Goal: Information Seeking & Learning: Learn about a topic

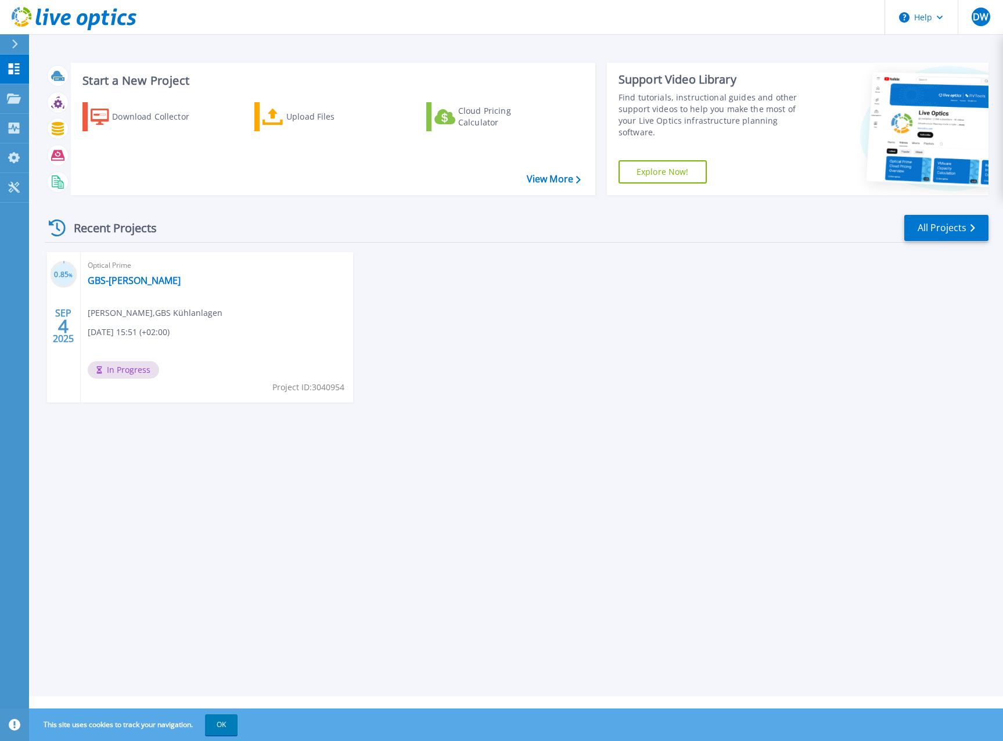
click at [474, 482] on div "Start a New Project Download Collector Upload Files Cloud Pricing Calculator Vi…" at bounding box center [515, 348] width 973 height 696
click at [126, 284] on link "GBS-[PERSON_NAME]" at bounding box center [134, 281] width 93 height 12
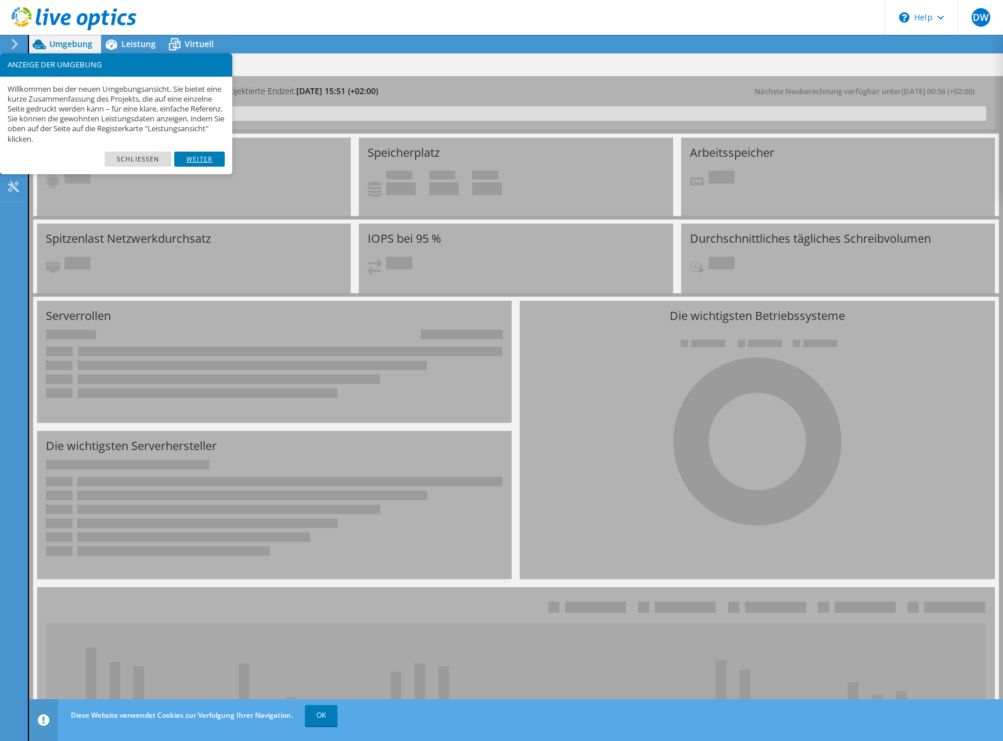
click at [207, 161] on link "Weiter" at bounding box center [199, 159] width 51 height 15
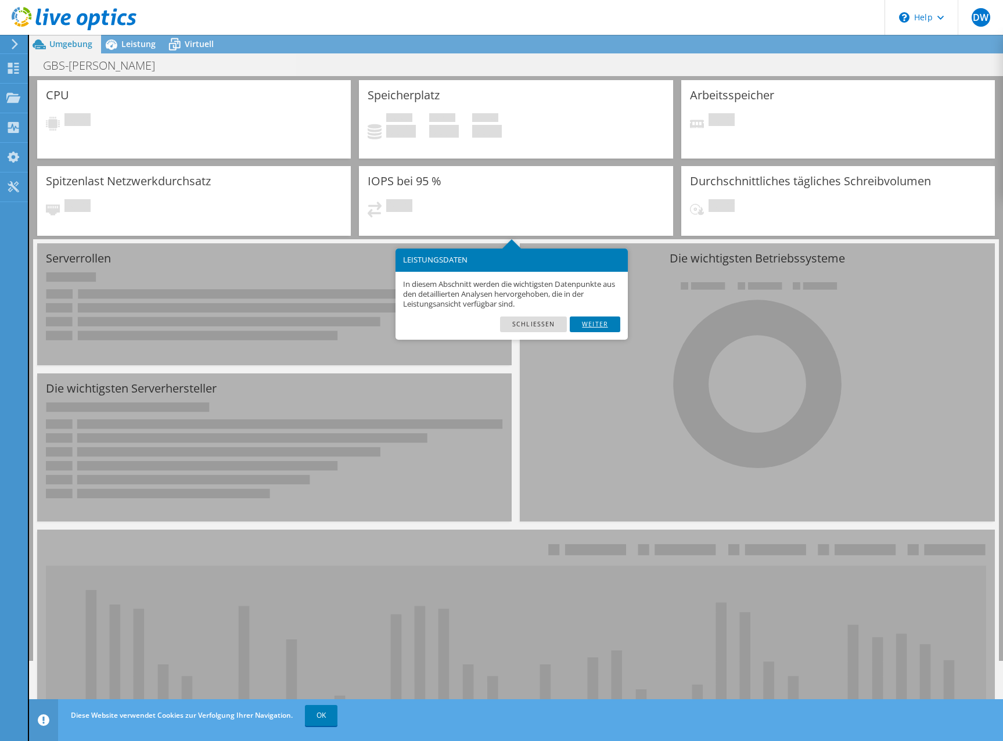
click at [601, 319] on link "Weiter" at bounding box center [594, 323] width 51 height 15
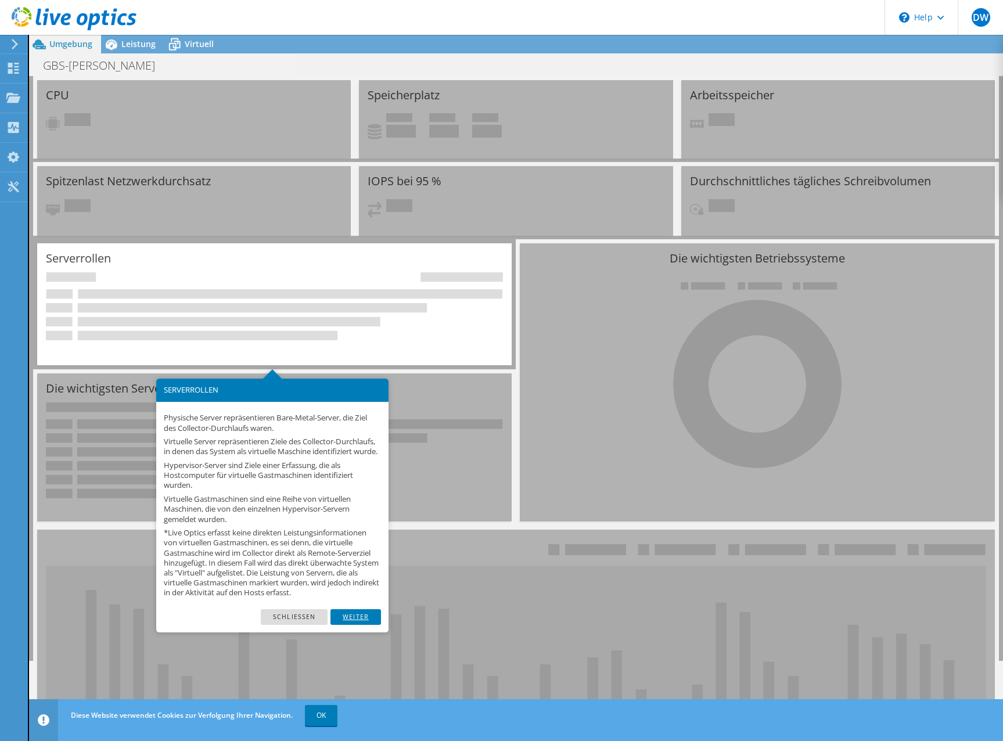
click at [359, 624] on link "Weiter" at bounding box center [355, 616] width 51 height 15
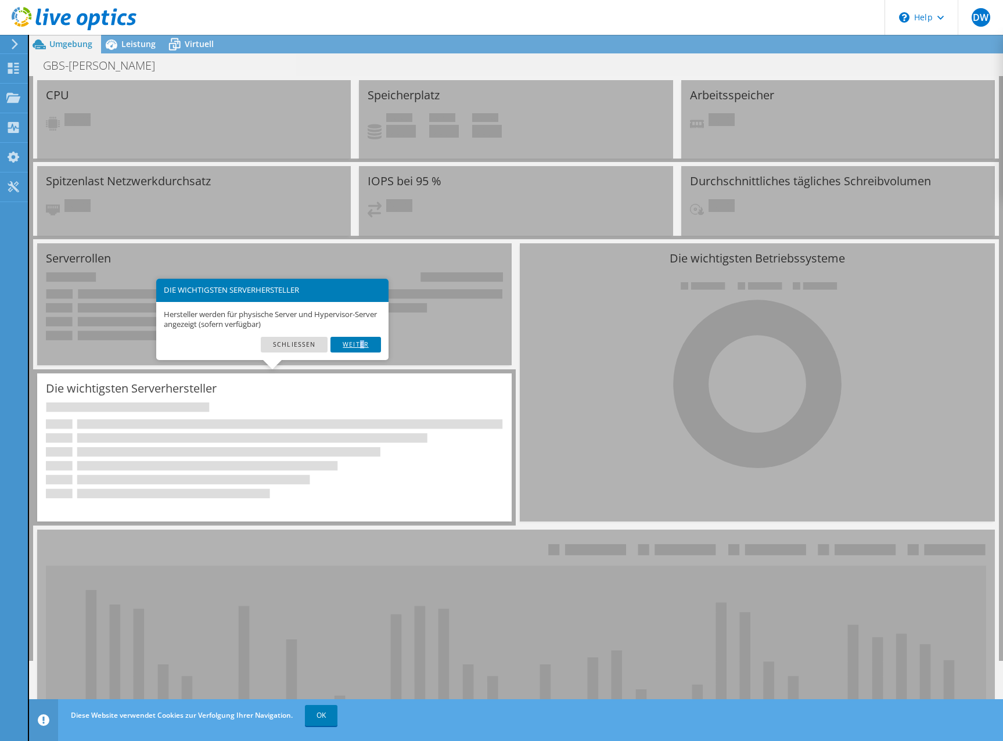
click at [362, 344] on link "Weiter" at bounding box center [355, 344] width 51 height 15
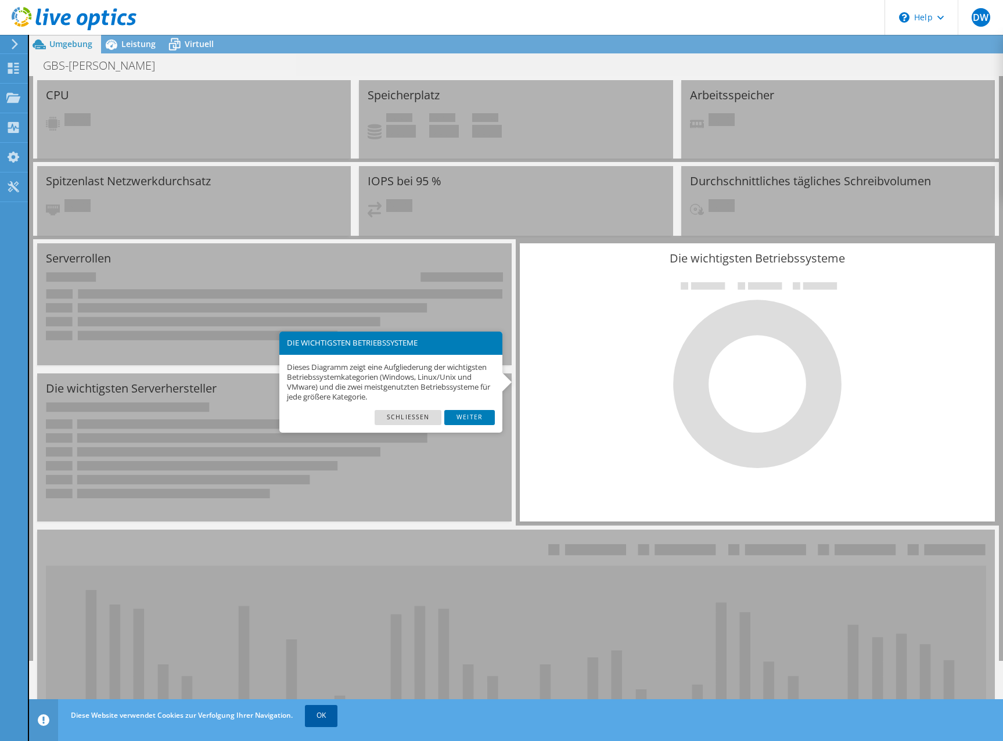
click at [329, 717] on link "OK" at bounding box center [321, 715] width 33 height 21
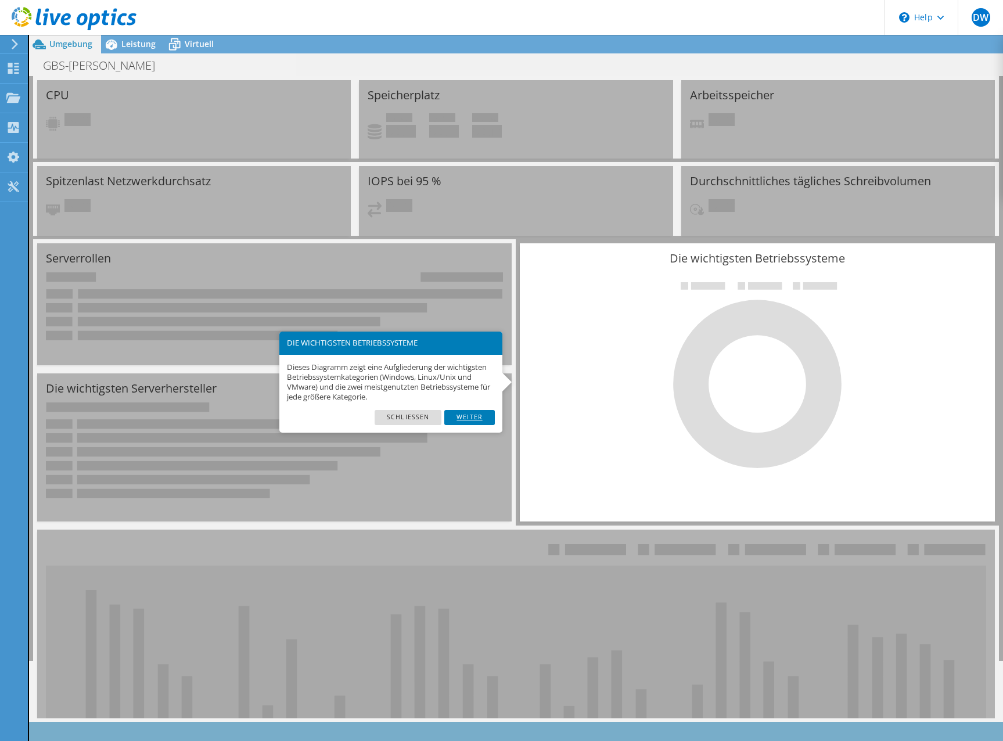
click at [485, 417] on link "Weiter" at bounding box center [469, 417] width 51 height 15
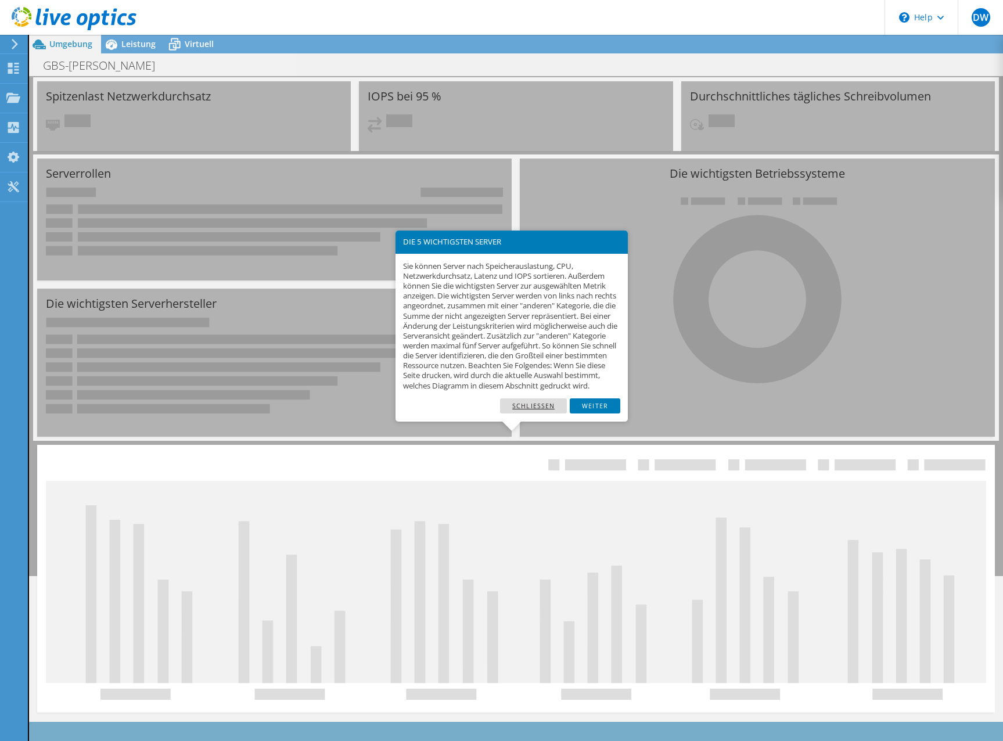
click at [550, 413] on link "Schließen" at bounding box center [533, 405] width 67 height 15
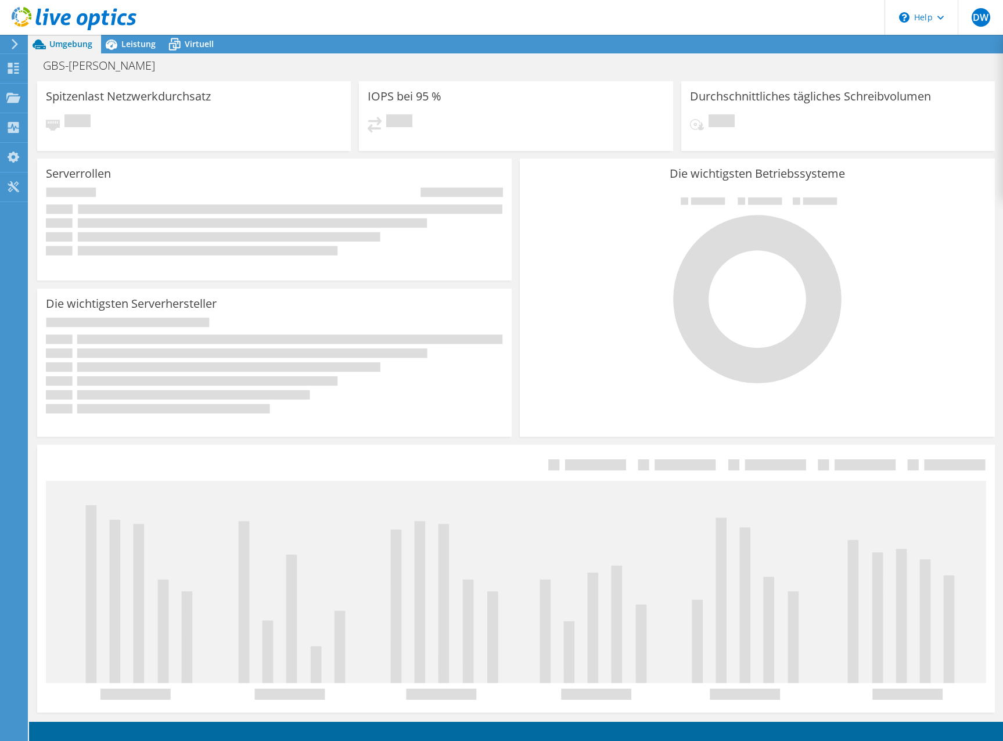
scroll to position [167, 0]
click at [69, 68] on div "Instrumententafel" at bounding box center [68, 68] width 82 height 29
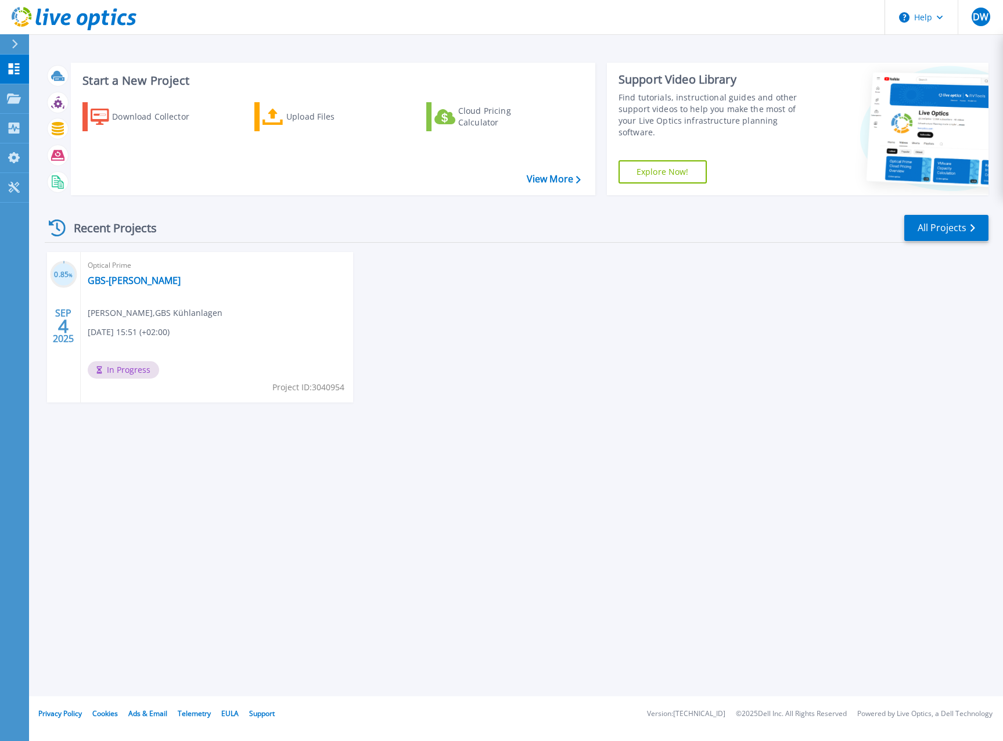
click at [170, 330] on span "[DATE] 15:51 (+02:00)" at bounding box center [129, 332] width 82 height 13
click at [114, 283] on link "GBS-[PERSON_NAME]" at bounding box center [134, 281] width 93 height 12
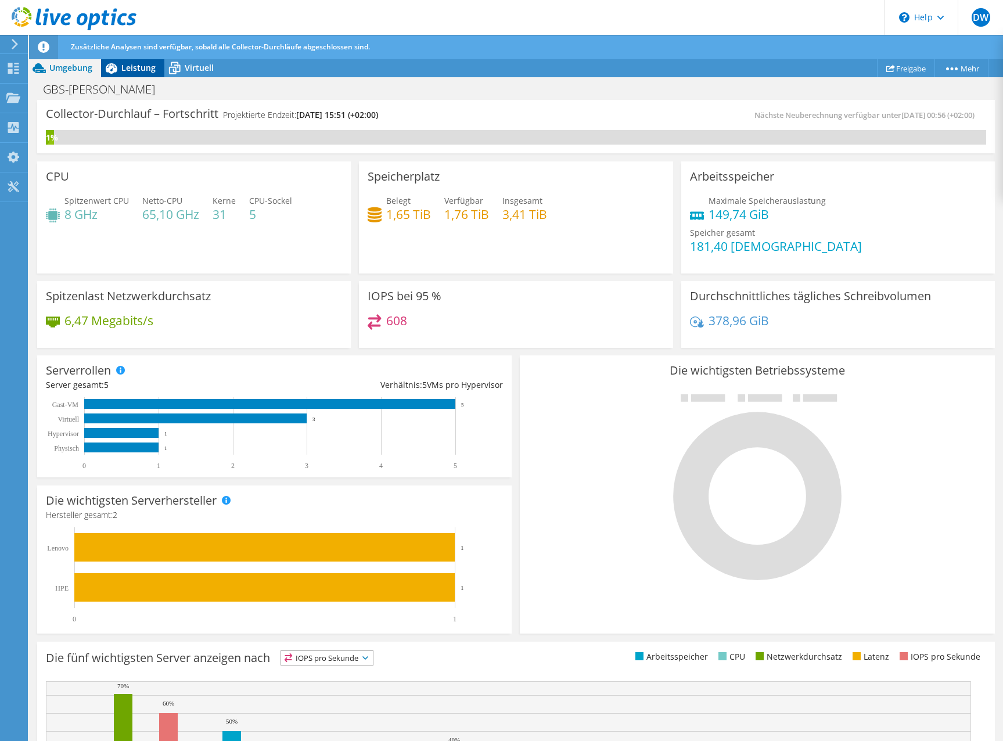
click at [127, 71] on span "Leistung" at bounding box center [138, 67] width 34 height 11
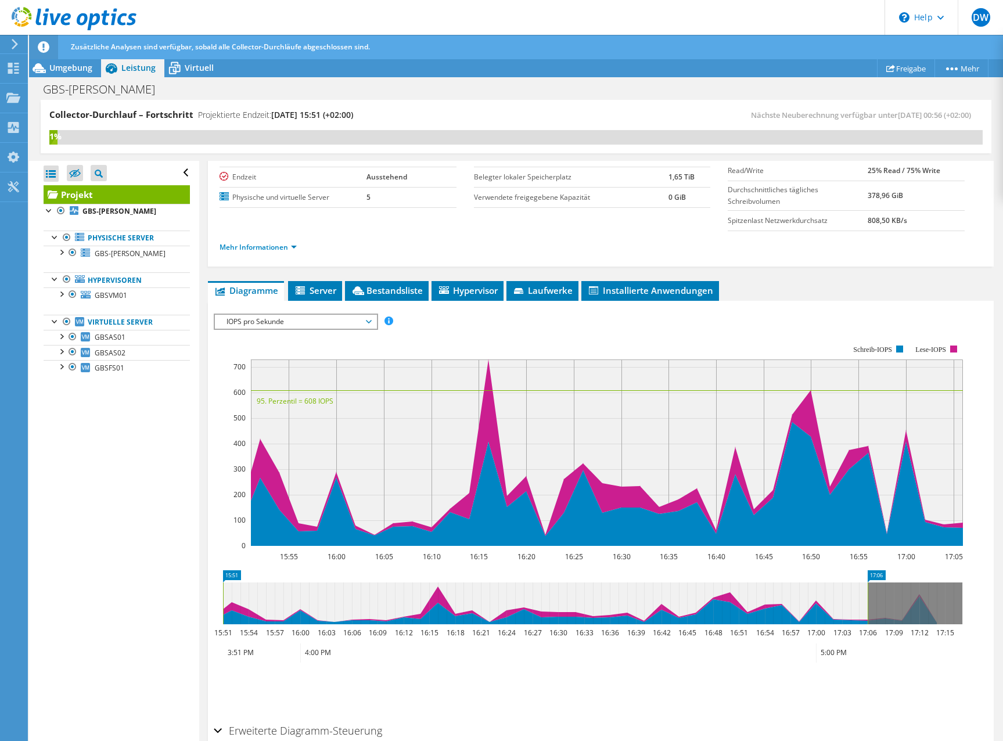
scroll to position [116, 0]
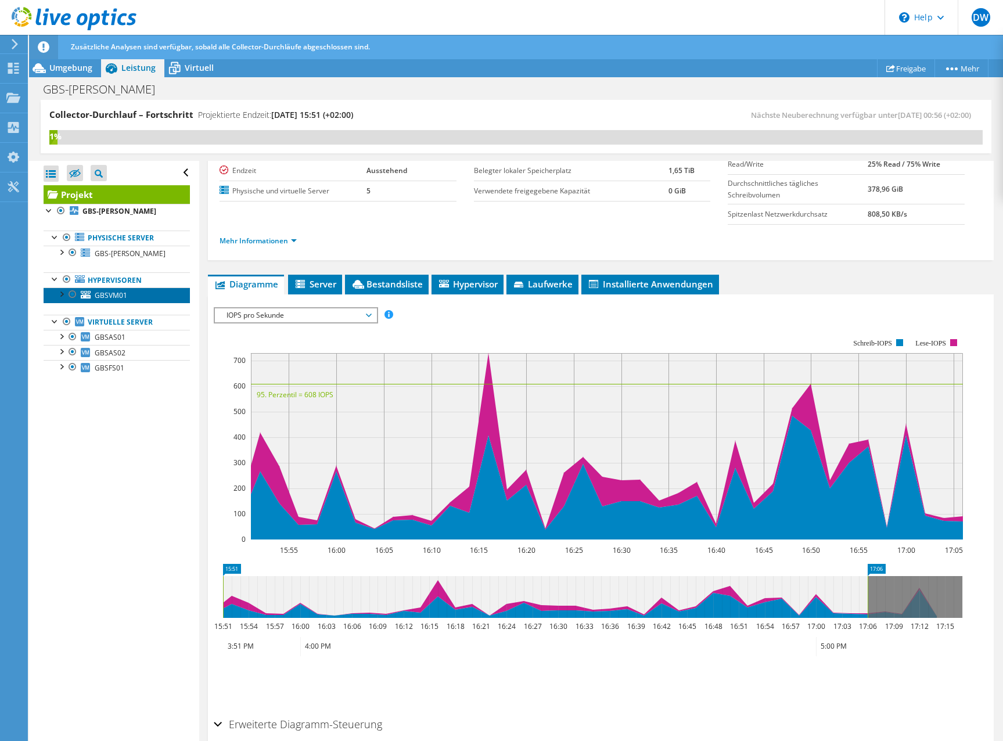
click at [119, 294] on span "GBSVM01" at bounding box center [111, 295] width 33 height 10
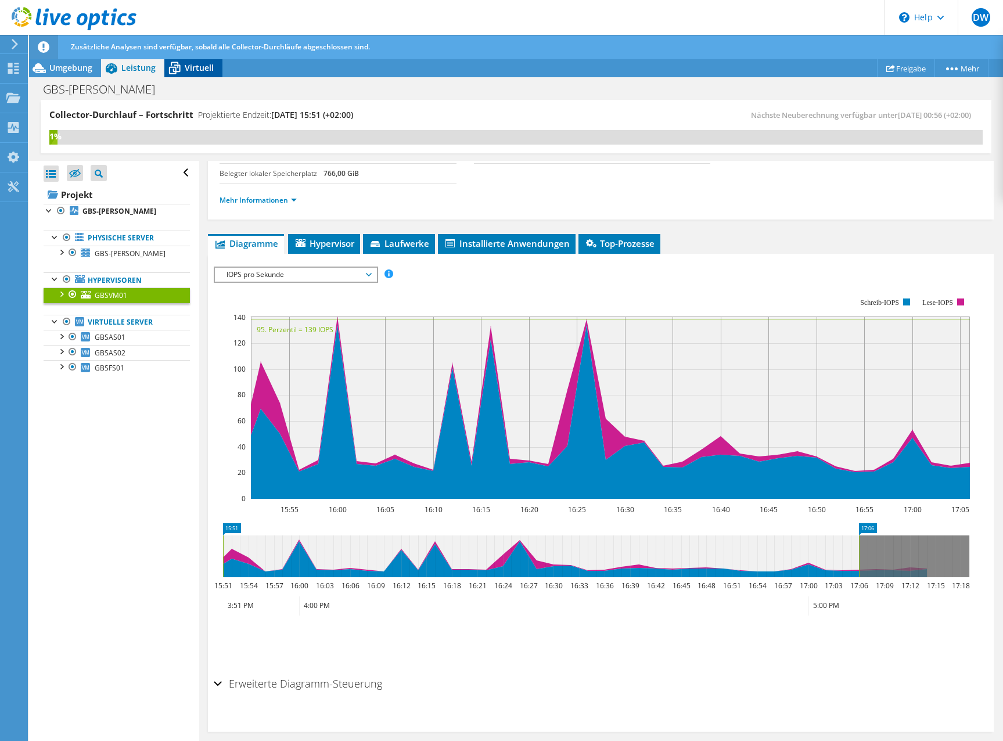
click at [202, 64] on span "Virtuell" at bounding box center [199, 67] width 29 height 11
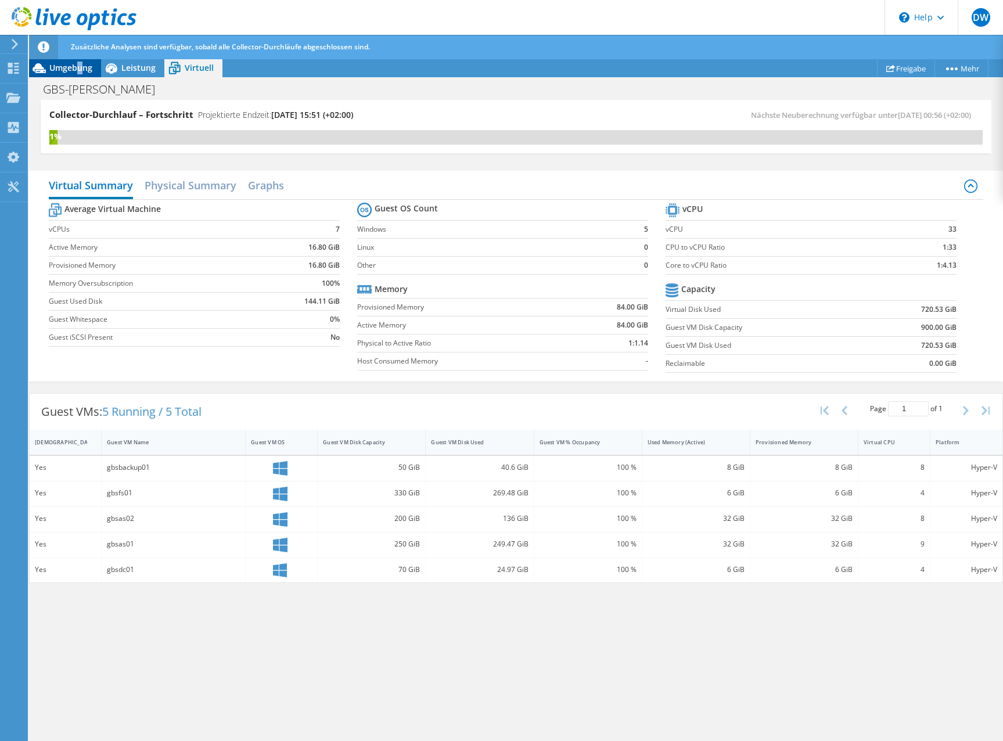
click at [80, 73] on span "Umgebung" at bounding box center [70, 67] width 43 height 11
